Goal: Information Seeking & Learning: Find specific fact

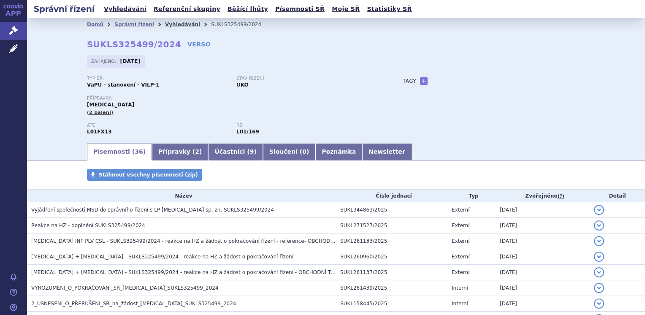
click at [170, 24] on link "Vyhledávání" at bounding box center [182, 25] width 35 height 6
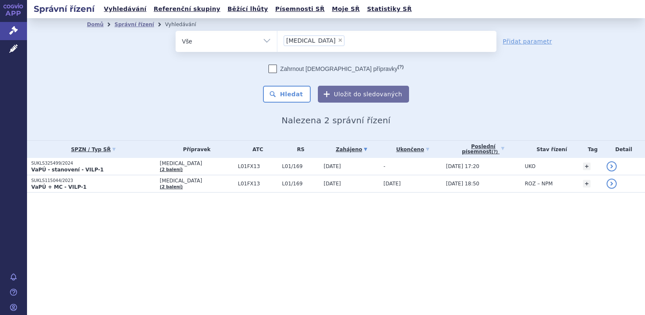
click at [338, 40] on span "×" at bounding box center [340, 40] width 5 height 5
click at [277, 40] on select "padcev" at bounding box center [277, 40] width 0 height 21
select select
click at [305, 40] on ul at bounding box center [386, 40] width 219 height 18
click at [277, 40] on select "padcev" at bounding box center [277, 40] width 0 height 21
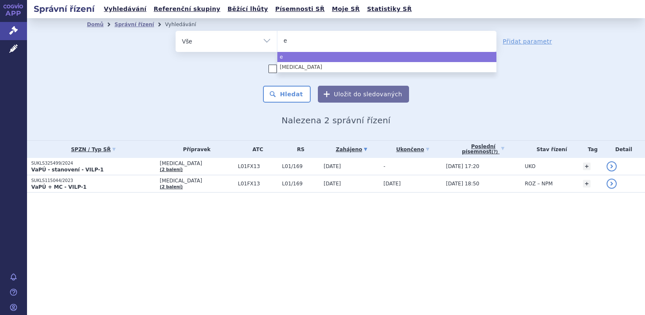
type input "er"
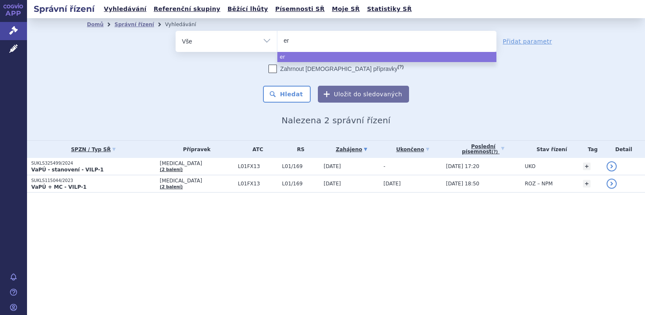
type input "erd"
type input "erda"
type input "erdaf"
type input "erdafi"
type input "erdafit"
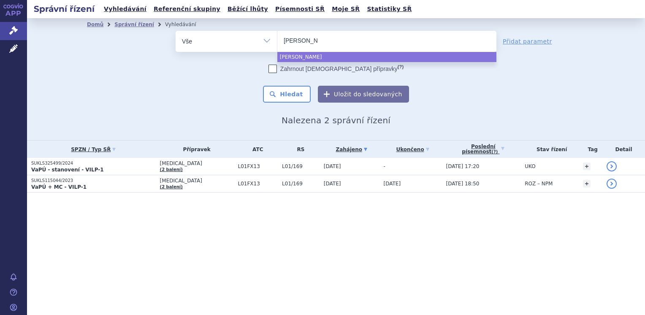
type input "erdafiti"
type input "erdafitin"
type input "erdafitini"
type input "erdafitinib"
select select "erdafitinib"
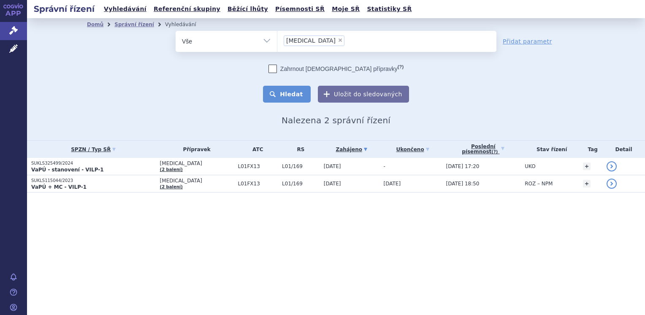
click at [302, 95] on button "Hledat" at bounding box center [287, 94] width 48 height 17
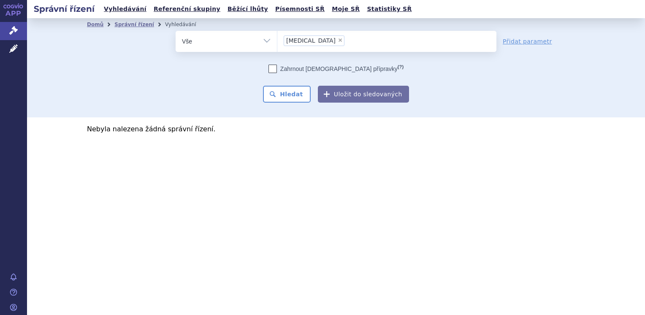
click at [338, 41] on span "×" at bounding box center [340, 40] width 5 height 5
click at [277, 41] on select "erdafitinib" at bounding box center [277, 40] width 0 height 21
click at [312, 40] on ul at bounding box center [386, 40] width 219 height 18
click at [277, 40] on select "erdafitinib" at bounding box center [277, 40] width 0 height 21
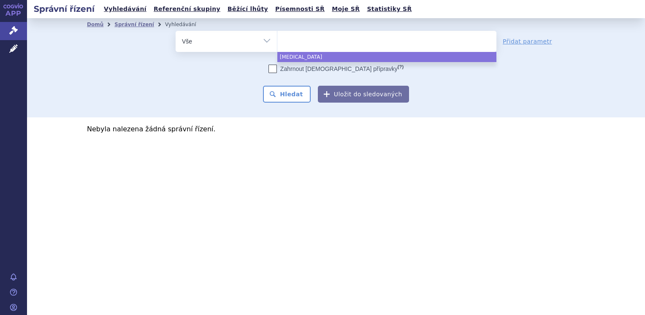
drag, startPoint x: 312, startPoint y: 40, endPoint x: 303, endPoint y: 39, distance: 8.9
click at [303, 39] on ul at bounding box center [386, 40] width 219 height 18
click at [277, 39] on select "erdafitinib" at bounding box center [277, 40] width 0 height 21
select select "erdafitinib"
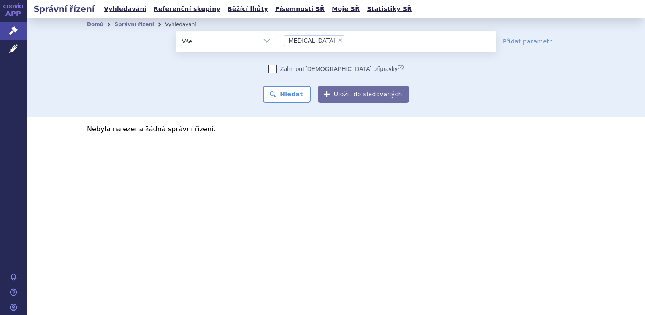
click at [338, 40] on span "×" at bounding box center [340, 40] width 5 height 5
click at [277, 40] on select "erdafitinib" at bounding box center [277, 40] width 0 height 21
select select
drag, startPoint x: 315, startPoint y: 40, endPoint x: 306, endPoint y: 38, distance: 10.0
click at [306, 38] on ul at bounding box center [386, 40] width 219 height 18
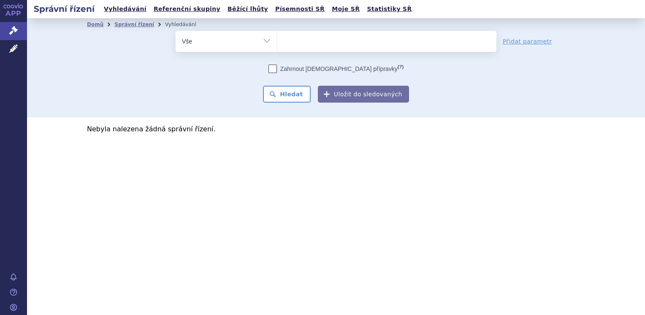
click at [277, 38] on select "erdafitinib" at bounding box center [277, 40] width 0 height 21
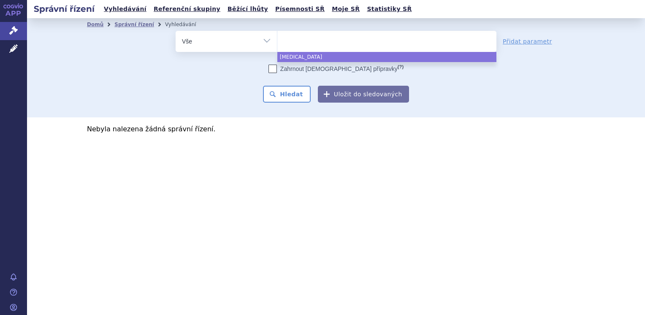
paste input "SUKLS314655/2024"
type input "SUKLS314655/2024"
select select "SUKLS314655/2024"
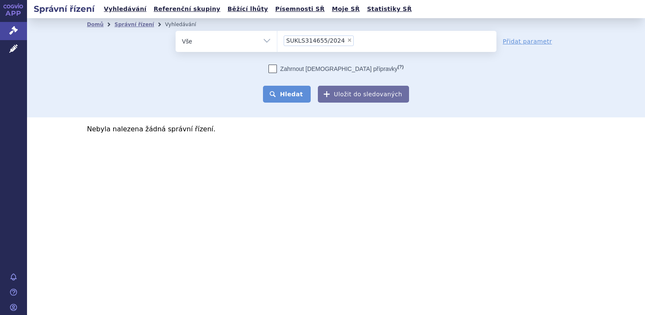
click at [299, 93] on button "Hledat" at bounding box center [287, 94] width 48 height 17
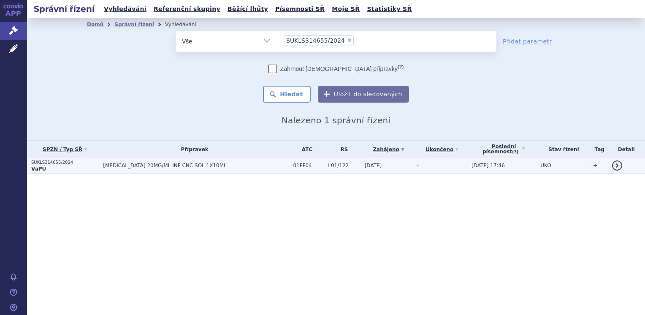
click at [138, 161] on td "[MEDICAL_DATA] 20MG/ML INF CNC SOL 1X10ML" at bounding box center [192, 166] width 187 height 16
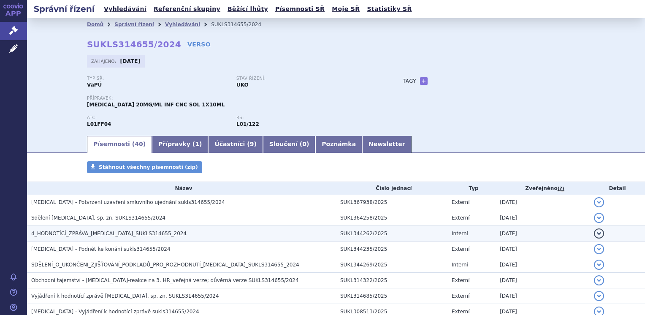
click at [145, 233] on span "4_HODNOTÍCÍ_ZPRÁVA_BAVENCIO_SUKLS314655_2024" at bounding box center [108, 233] width 155 height 6
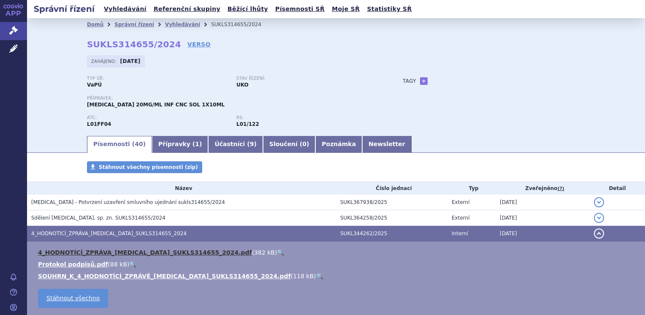
click at [146, 251] on link "4_HODNOTÍCÍ_ZPRÁVA_BAVENCIO_SUKLS314655_2024.pdf" at bounding box center [145, 252] width 214 height 7
click at [191, 255] on link "4_HODNOTÍCÍ_ZPRÁVA_BAVENCIO_SUKLS314655_2024.pdf" at bounding box center [145, 252] width 214 height 7
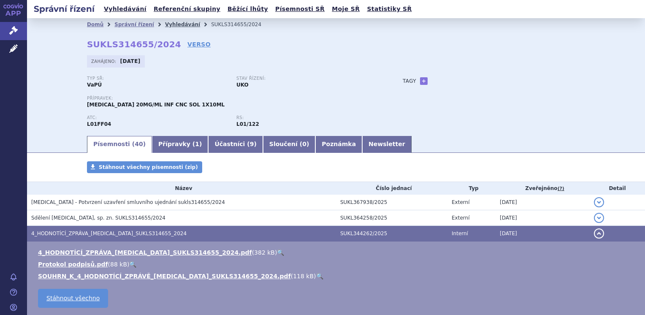
click at [169, 24] on link "Vyhledávání" at bounding box center [182, 25] width 35 height 6
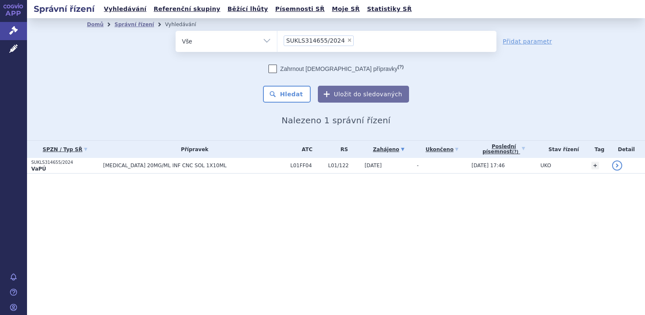
click at [347, 40] on span "×" at bounding box center [349, 40] width 5 height 5
click at [277, 40] on select "SUKLS314655/2024" at bounding box center [277, 40] width 0 height 21
select select
click at [338, 40] on ul at bounding box center [386, 40] width 219 height 18
click at [277, 40] on select "SUKLS314655/2024" at bounding box center [277, 40] width 0 height 21
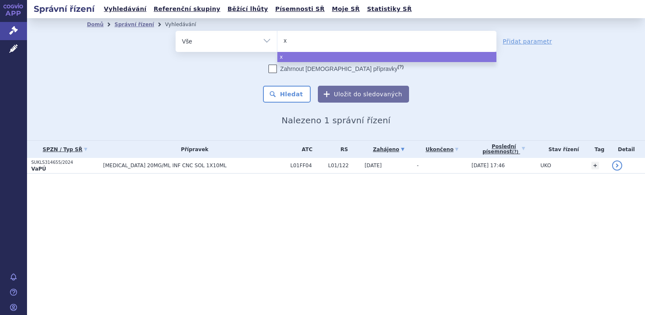
type input "xo"
type input "xos"
type input "xospa"
type input "xospat"
type input "xospata"
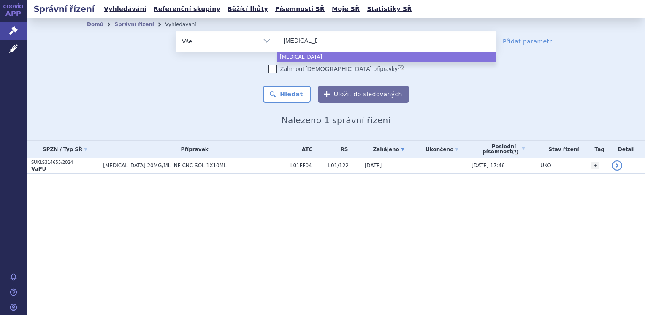
select select "xospata"
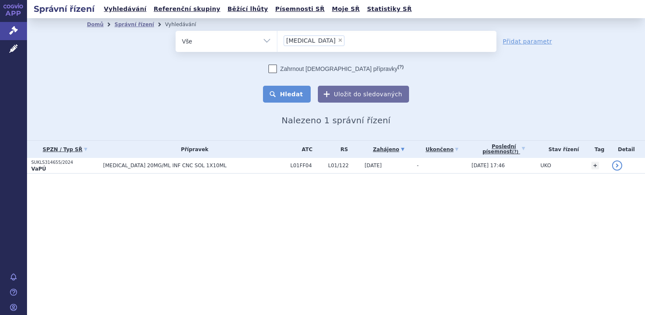
click at [282, 96] on button "Hledat" at bounding box center [287, 94] width 48 height 17
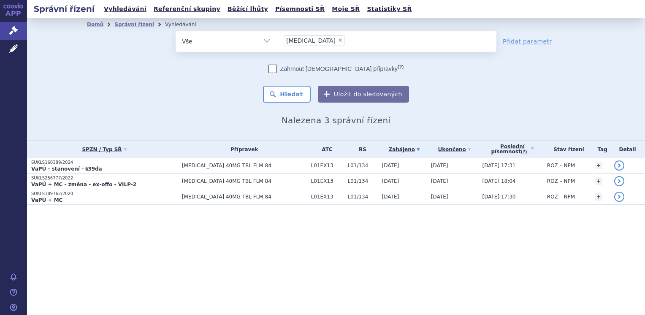
click at [338, 41] on span "×" at bounding box center [340, 40] width 5 height 5
click at [277, 41] on select "[MEDICAL_DATA]" at bounding box center [277, 40] width 0 height 21
select select
click at [311, 41] on ul at bounding box center [386, 40] width 219 height 18
click at [277, 41] on select "xospata" at bounding box center [277, 40] width 0 height 21
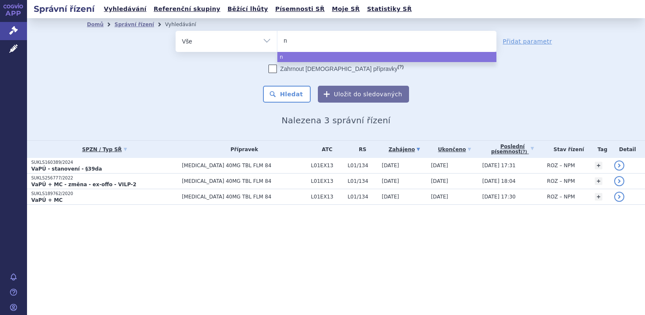
type input "nu"
type input "nub"
type input "nube"
type input "nubeq"
type input "[MEDICAL_DATA]"
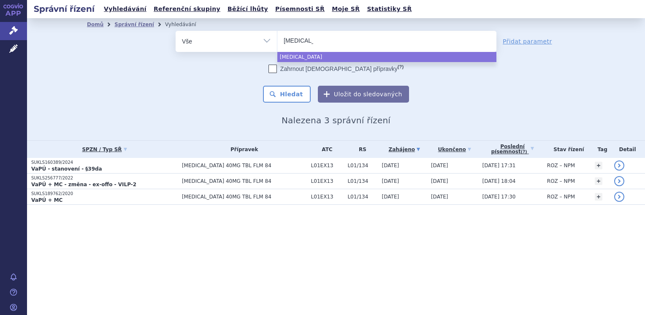
type input "[MEDICAL_DATA]"
select select "[MEDICAL_DATA]"
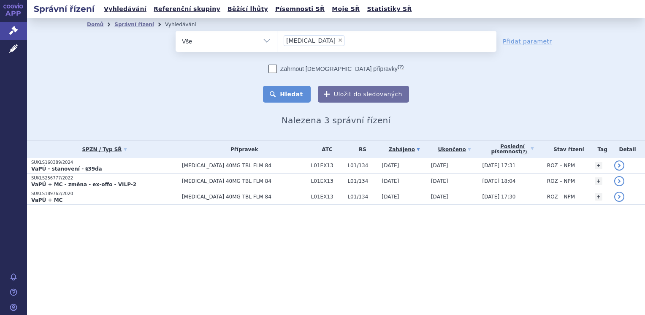
click at [296, 95] on button "Hledat" at bounding box center [287, 94] width 48 height 17
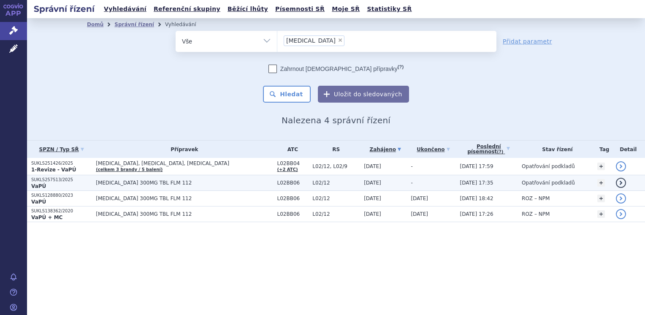
click at [39, 183] on strong "VaPÚ" at bounding box center [38, 186] width 15 height 6
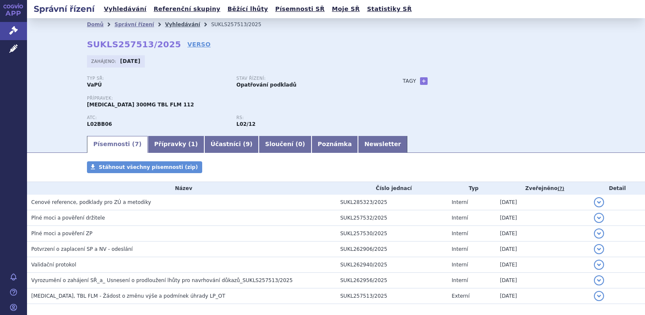
click at [166, 25] on link "Vyhledávání" at bounding box center [182, 25] width 35 height 6
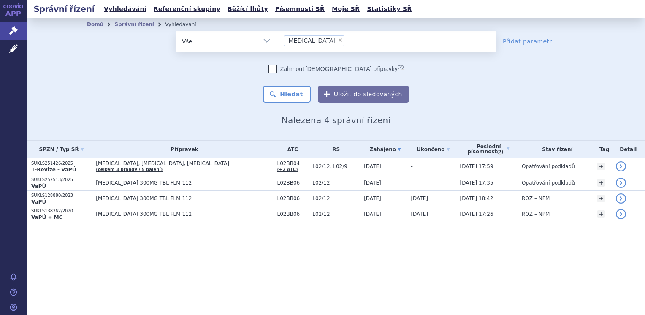
click at [338, 41] on span "×" at bounding box center [340, 40] width 5 height 5
click at [277, 41] on select "[MEDICAL_DATA]" at bounding box center [277, 40] width 0 height 21
select select
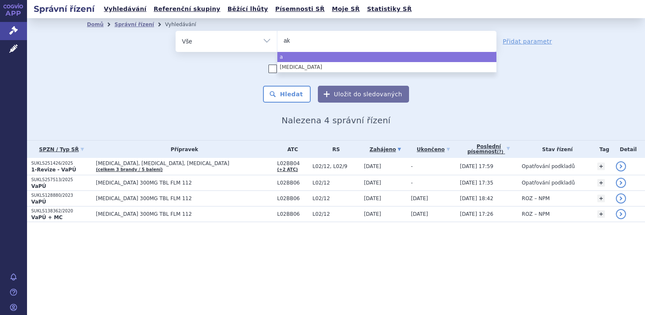
type input "ake"
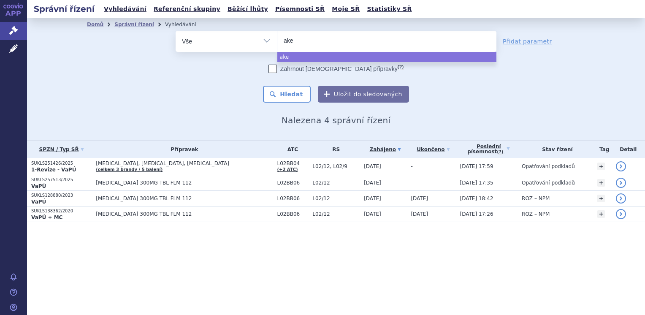
type input "akee"
type input "akeeg"
type input "akeega"
select select "akeega"
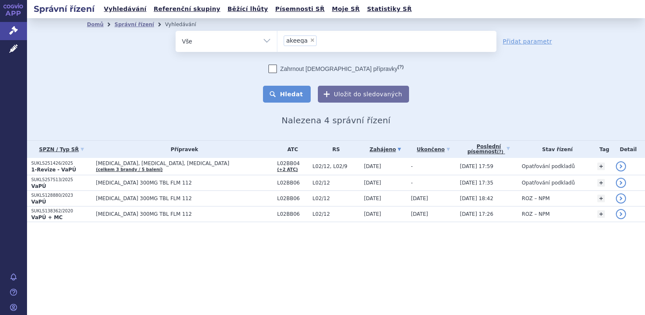
click at [299, 93] on button "Hledat" at bounding box center [287, 94] width 48 height 17
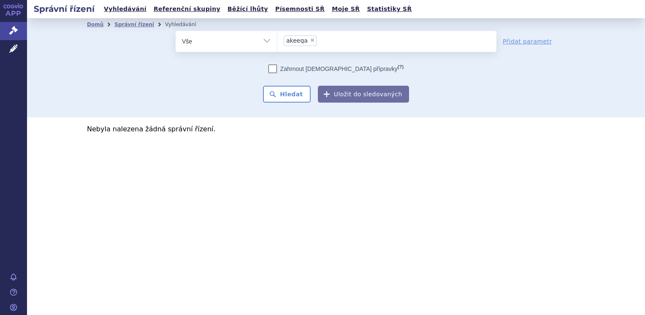
click at [301, 41] on span "akeega" at bounding box center [297, 41] width 22 height 6
click at [277, 41] on select "akeega" at bounding box center [277, 40] width 0 height 21
